Goal: Transaction & Acquisition: Subscribe to service/newsletter

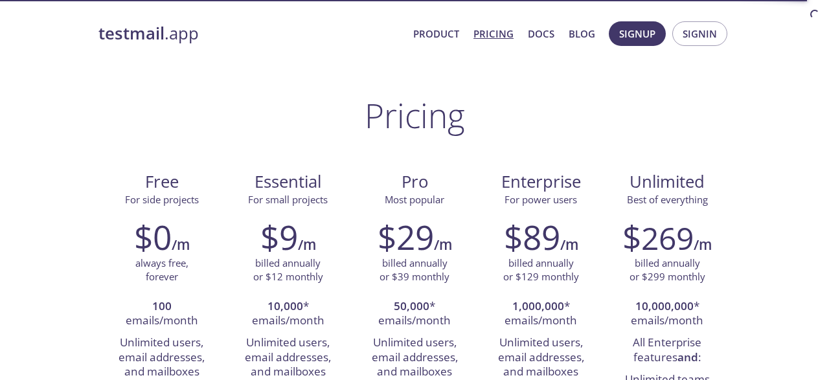
click at [302, 332] on li "Unlimited users, email addresses, and mailboxes" at bounding box center [287, 357] width 107 height 51
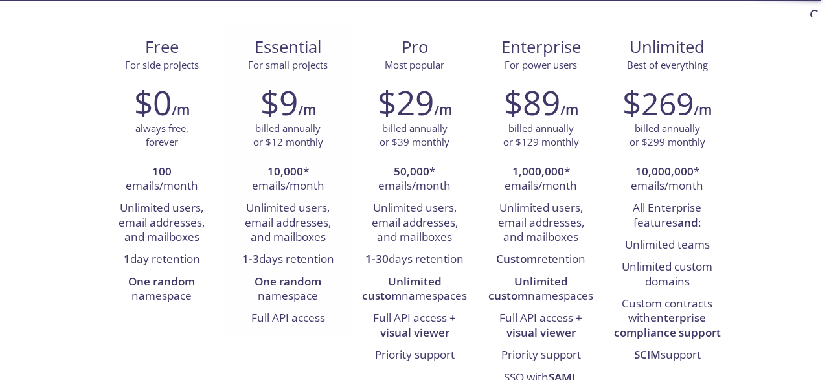
click at [265, 221] on li "Unlimited users, email addresses, and mailboxes" at bounding box center [287, 222] width 107 height 51
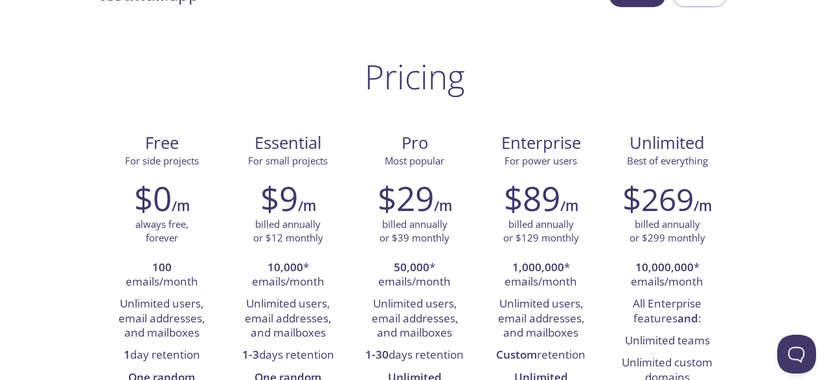
scroll to position [67, 0]
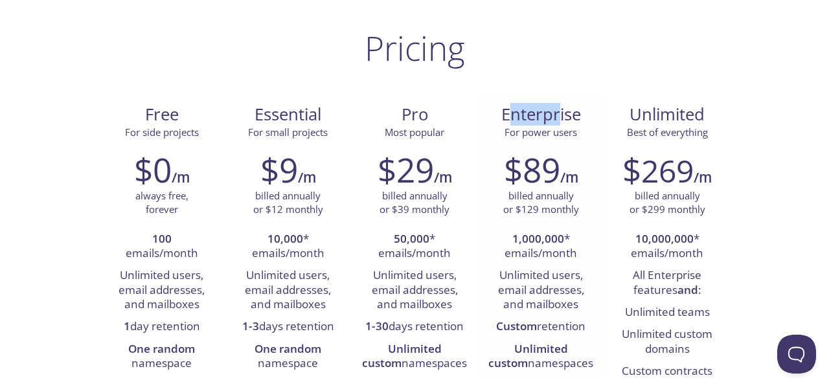
drag, startPoint x: 512, startPoint y: 115, endPoint x: 561, endPoint y: 109, distance: 48.9
click at [561, 109] on span "Enterprise" at bounding box center [541, 115] width 106 height 22
drag, startPoint x: 558, startPoint y: 109, endPoint x: 544, endPoint y: 111, distance: 13.7
click at [555, 109] on span "Enterprise" at bounding box center [541, 115] width 106 height 22
click at [515, 115] on span "Enterprise" at bounding box center [541, 115] width 106 height 22
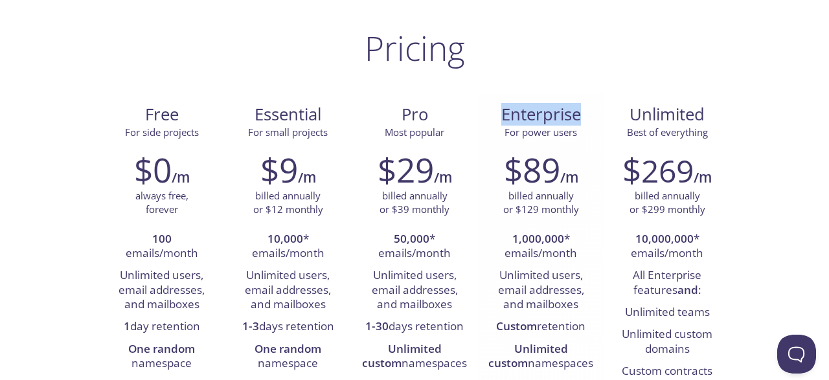
drag, startPoint x: 490, startPoint y: 116, endPoint x: 577, endPoint y: 125, distance: 87.2
click at [577, 124] on span "Enterprise" at bounding box center [541, 115] width 106 height 22
drag, startPoint x: 570, startPoint y: 133, endPoint x: 508, endPoint y: 135, distance: 62.8
click at [550, 134] on span "For power users" at bounding box center [540, 132] width 73 height 13
drag, startPoint x: 508, startPoint y: 135, endPoint x: 500, endPoint y: 134, distance: 7.8
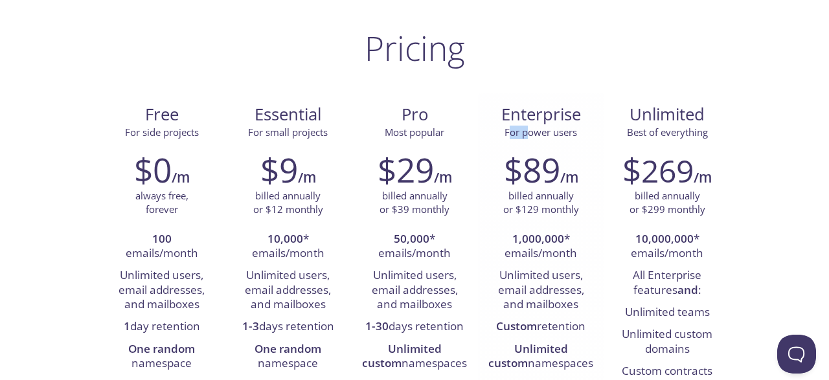
click at [527, 134] on span "For power users" at bounding box center [540, 132] width 73 height 13
drag, startPoint x: 497, startPoint y: 134, endPoint x: 579, endPoint y: 134, distance: 82.9
click at [579, 134] on span "For power users" at bounding box center [541, 133] width 106 height 14
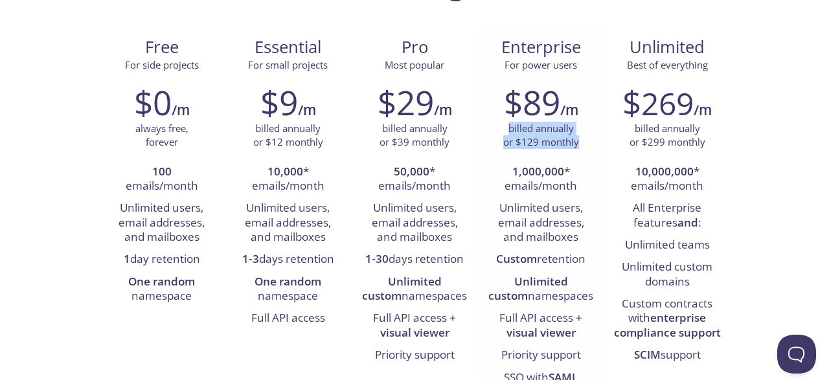
drag, startPoint x: 520, startPoint y: 129, endPoint x: 579, endPoint y: 143, distance: 61.2
click at [579, 143] on div "billed annually or $129 monthly" at bounding box center [541, 136] width 107 height 28
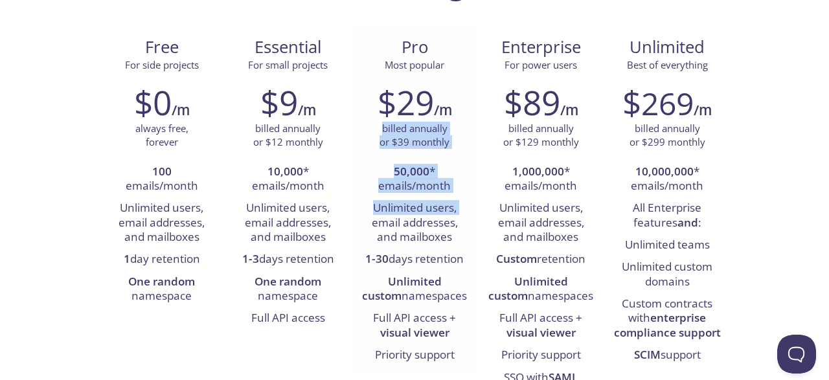
drag, startPoint x: 381, startPoint y: 126, endPoint x: 447, endPoint y: 316, distance: 201.1
click at [472, 216] on div "$29 /m billed annually or $39 monthly 50,000 * emails/month Unlimited users, em…" at bounding box center [414, 224] width 126 height 300
click at [387, 201] on li "Unlimited users, email addresses, and mailboxes" at bounding box center [414, 222] width 107 height 51
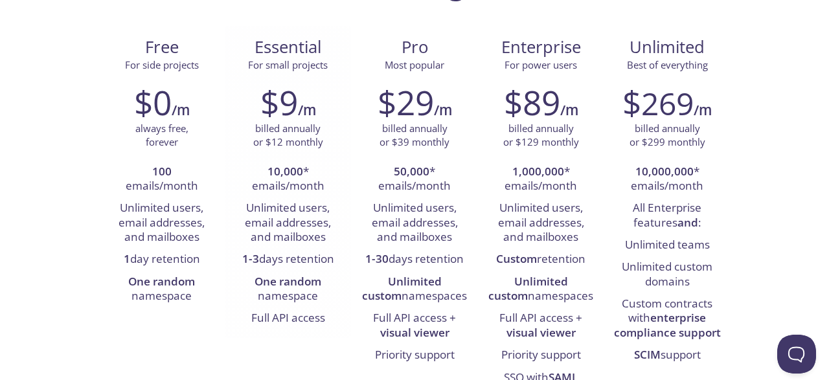
scroll to position [67, 0]
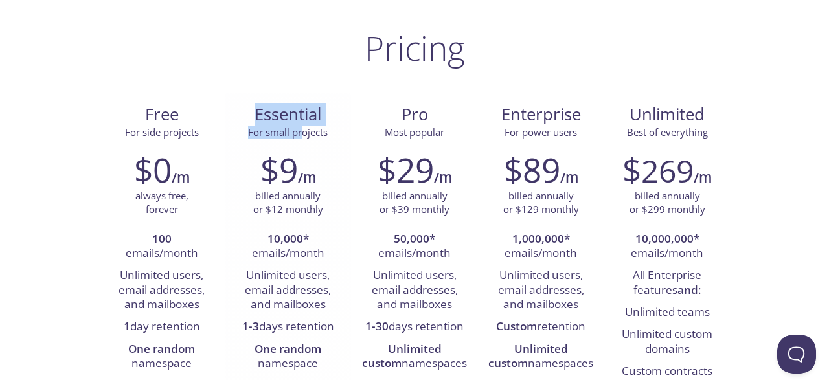
drag, startPoint x: 247, startPoint y: 122, endPoint x: 318, endPoint y: 133, distance: 71.4
click at [307, 133] on div "Essential For small projects" at bounding box center [288, 122] width 106 height 36
click at [319, 133] on span "For small projects" at bounding box center [288, 132] width 80 height 13
drag, startPoint x: 255, startPoint y: 107, endPoint x: 334, endPoint y: 151, distance: 90.4
click at [334, 151] on div "Essential For small projects $9 /m billed annually or $12 monthly 10,000 * emai…" at bounding box center [288, 249] width 126 height 312
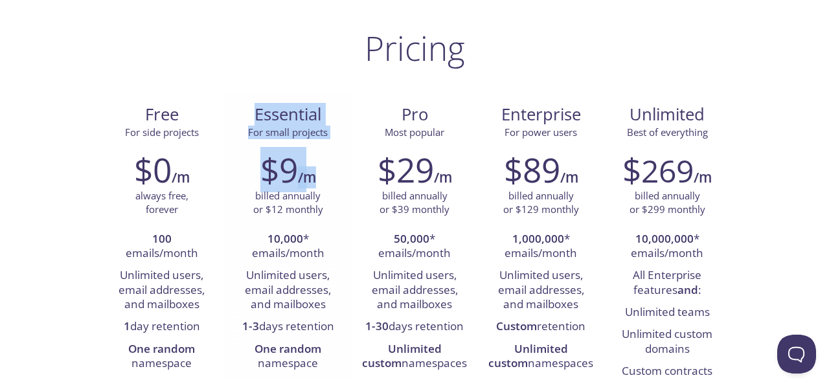
click at [318, 167] on div "$9 /m" at bounding box center [287, 169] width 107 height 39
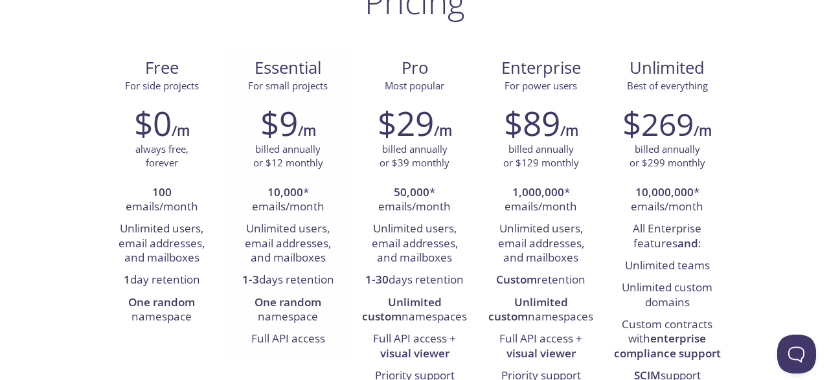
scroll to position [135, 0]
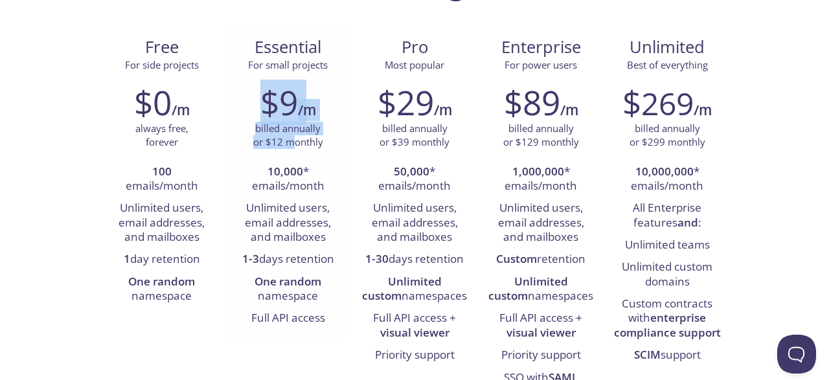
drag, startPoint x: 257, startPoint y: 115, endPoint x: 305, endPoint y: 163, distance: 67.8
click at [308, 168] on div "$9 /m billed annually or $12 monthly 10,000 * emails/month Unlimited users, ema…" at bounding box center [288, 206] width 126 height 264
click at [316, 172] on li "10,000 * emails/month" at bounding box center [287, 179] width 107 height 37
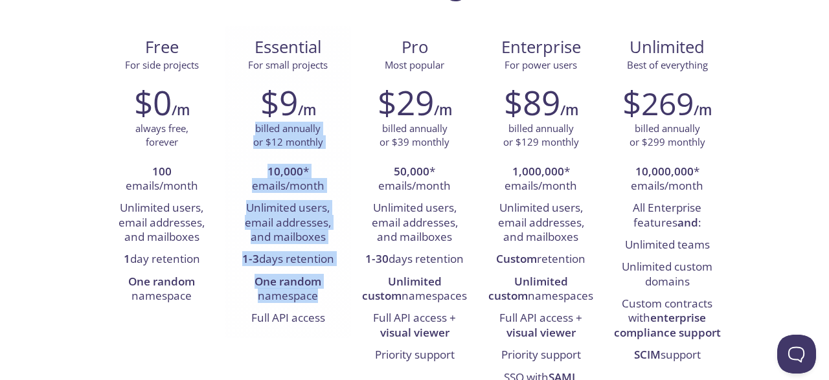
drag, startPoint x: 264, startPoint y: 131, endPoint x: 350, endPoint y: 291, distance: 181.6
click at [350, 291] on div "$9 /m billed annually or $12 monthly 10,000 * emails/month Unlimited users, ema…" at bounding box center [288, 206] width 126 height 264
click at [346, 286] on div "$9 /m billed annually or $12 monthly 10,000 * emails/month Unlimited users, ema…" at bounding box center [288, 206] width 126 height 264
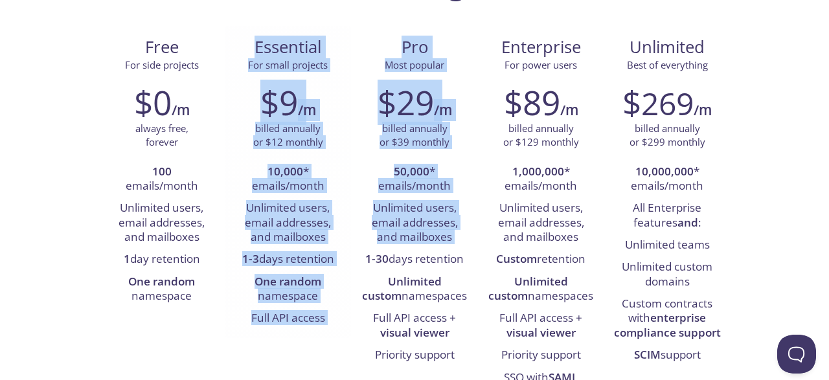
drag, startPoint x: 250, startPoint y: 47, endPoint x: 363, endPoint y: 262, distance: 243.0
click at [351, 262] on div "Essential For small projects $9 /m billed annually or $12 monthly 10,000 * emai…" at bounding box center [288, 182] width 126 height 312
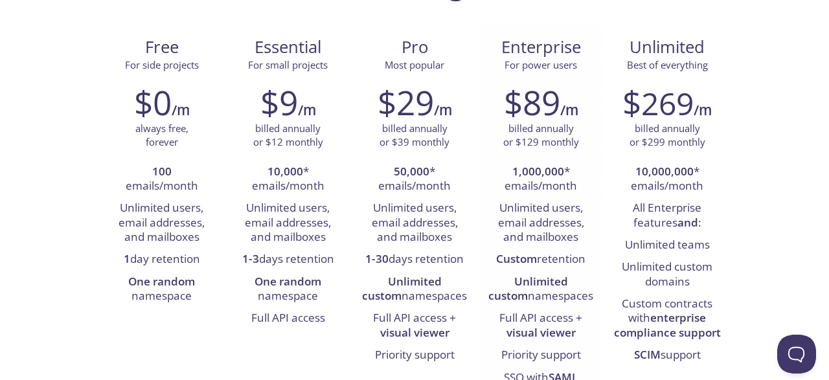
click at [482, 125] on div "$89 /m billed annually or $129 monthly 1,000,000 * emails/month Unlimited users…" at bounding box center [541, 276] width 126 height 404
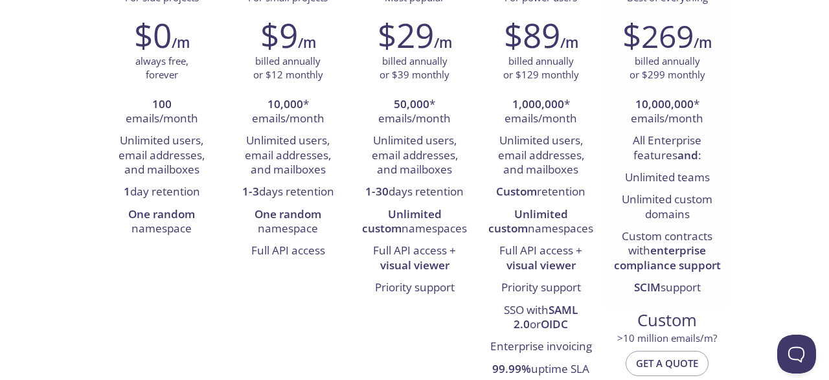
click at [620, 146] on li "All Enterprise features and :" at bounding box center [667, 148] width 107 height 37
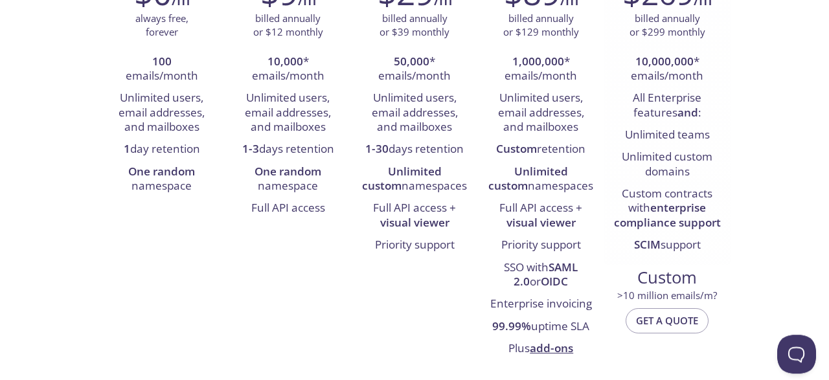
scroll to position [269, 0]
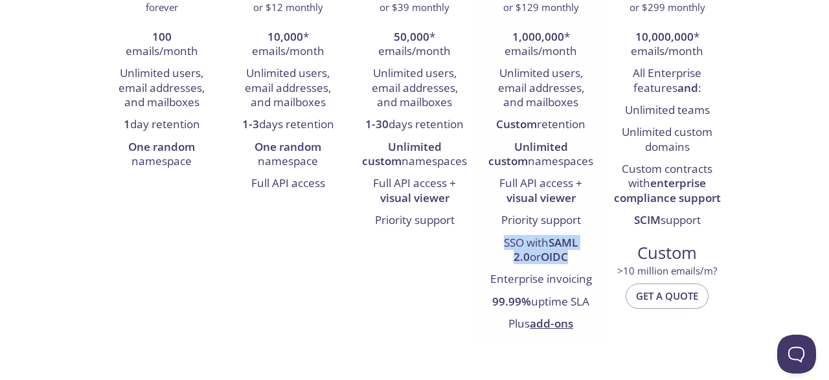
drag, startPoint x: 486, startPoint y: 247, endPoint x: 567, endPoint y: 262, distance: 82.4
click at [567, 262] on div "$89 /m billed annually or $129 monthly 1,000,000 * emails/month Unlimited users…" at bounding box center [541, 142] width 126 height 404
click at [555, 267] on li "SSO with [PERSON_NAME] 2.0 or OIDC" at bounding box center [541, 250] width 107 height 37
click at [550, 287] on li "Enterprise invoicing" at bounding box center [541, 280] width 107 height 22
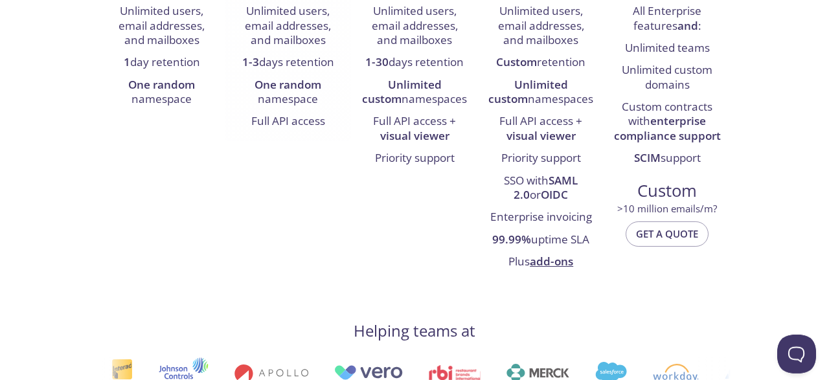
scroll to position [135, 0]
